Goal: Check status

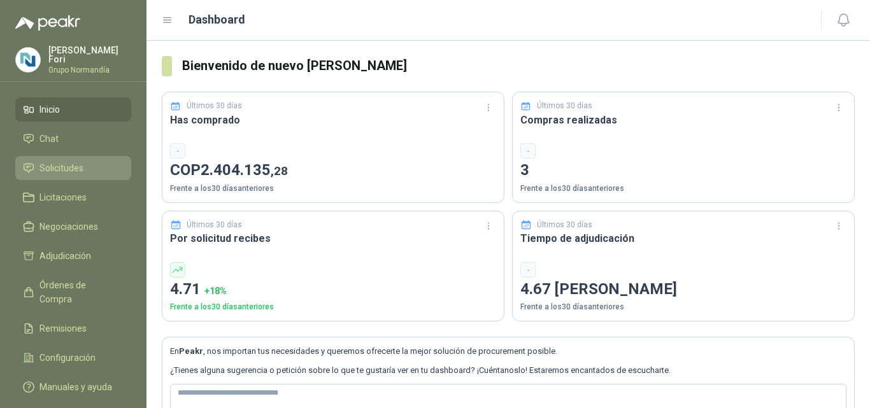
click at [68, 170] on span "Solicitudes" at bounding box center [62, 168] width 44 height 14
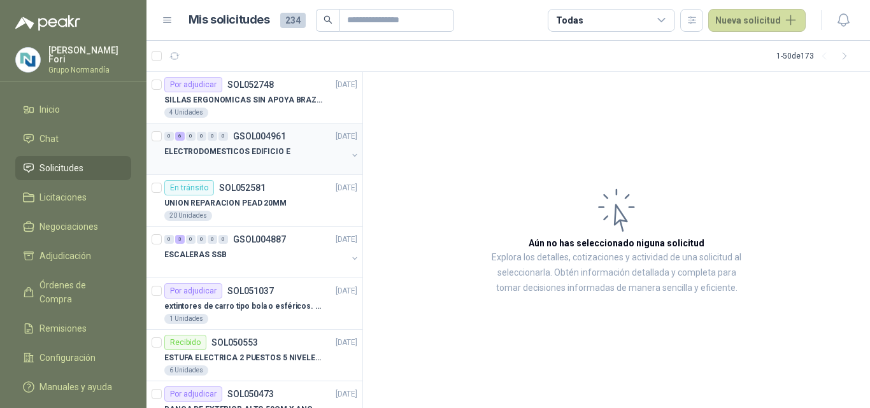
click at [264, 170] on div "0 6 0 0 0 0 GSOL004961 [DATE] ELECTRODOMESTICOS EDIFICIO E" at bounding box center [255, 150] width 216 height 52
click at [204, 130] on div "0 6 0 0 0 0 GSOL004961 [DATE]" at bounding box center [262, 136] width 196 height 15
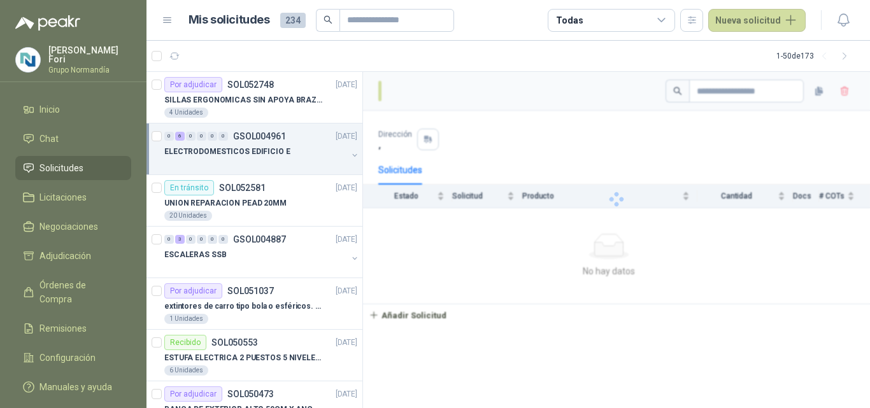
click at [250, 160] on div at bounding box center [255, 164] width 183 height 10
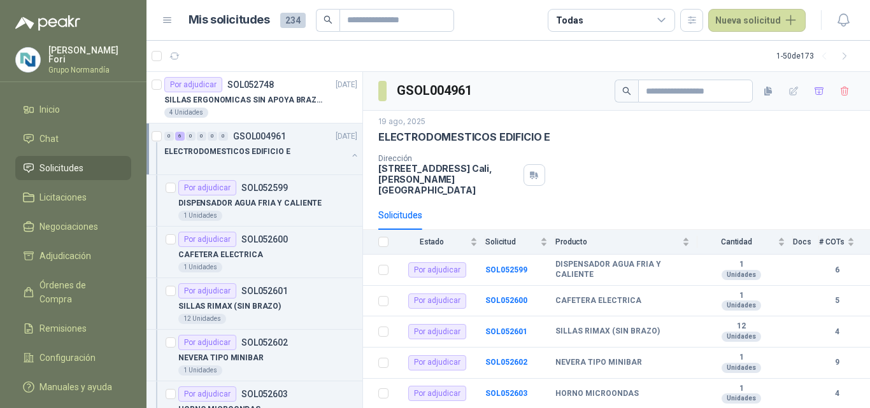
click at [250, 160] on div at bounding box center [255, 164] width 183 height 10
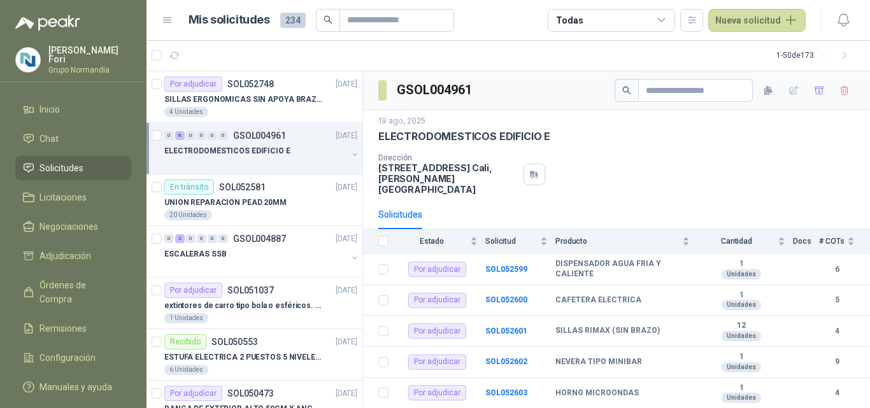
click at [250, 160] on div at bounding box center [255, 164] width 183 height 10
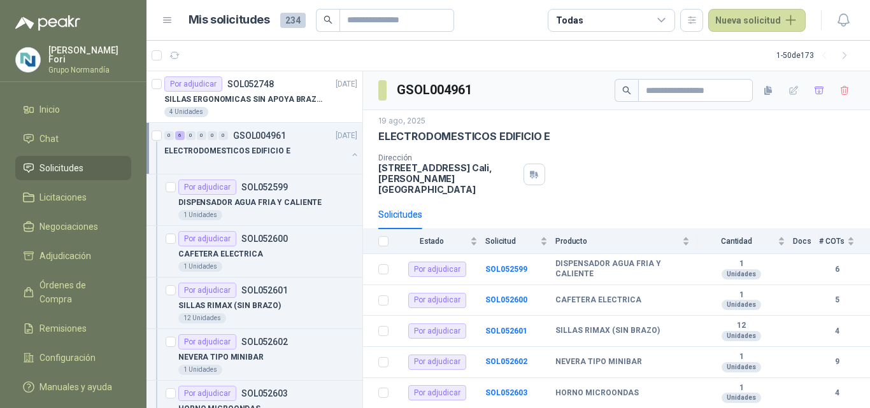
scroll to position [43, 0]
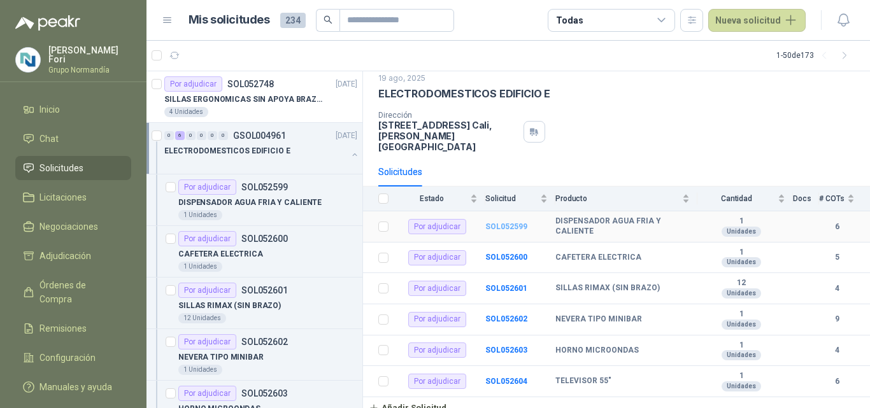
click at [493, 222] on b "SOL052599" at bounding box center [507, 226] width 42 height 9
